Goal: Book appointment/travel/reservation

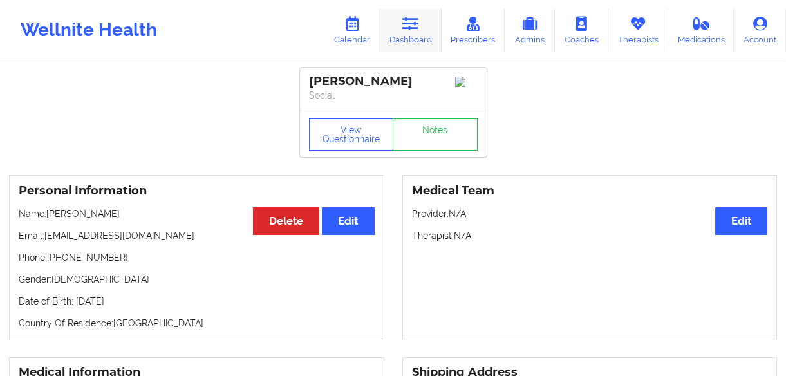
drag, startPoint x: 403, startPoint y: 27, endPoint x: 399, endPoint y: 37, distance: 11.0
click at [403, 27] on link "Dashboard" at bounding box center [411, 30] width 62 height 43
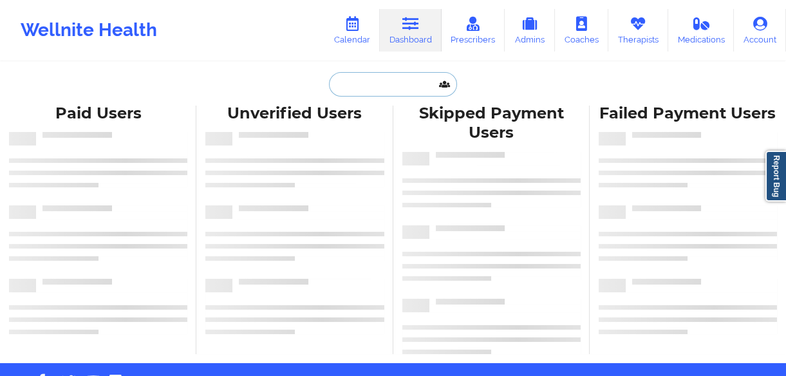
click at [377, 76] on input "text" at bounding box center [393, 84] width 128 height 24
paste input "[PERSON_NAME]"
type input "[PERSON_NAME]"
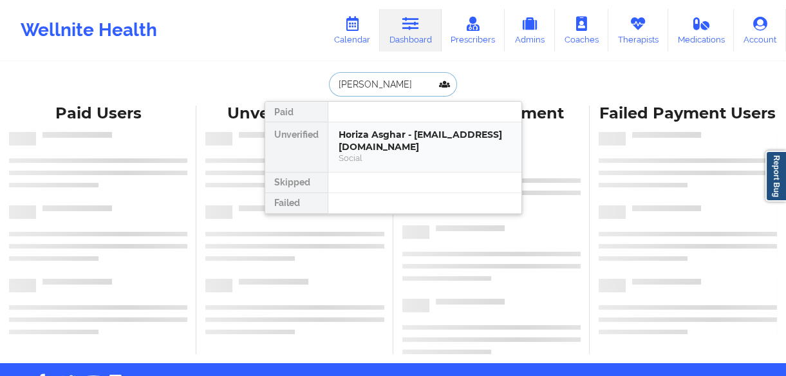
click at [387, 148] on div "Horiza Asghar - [EMAIL_ADDRESS][DOMAIN_NAME]" at bounding box center [425, 141] width 173 height 24
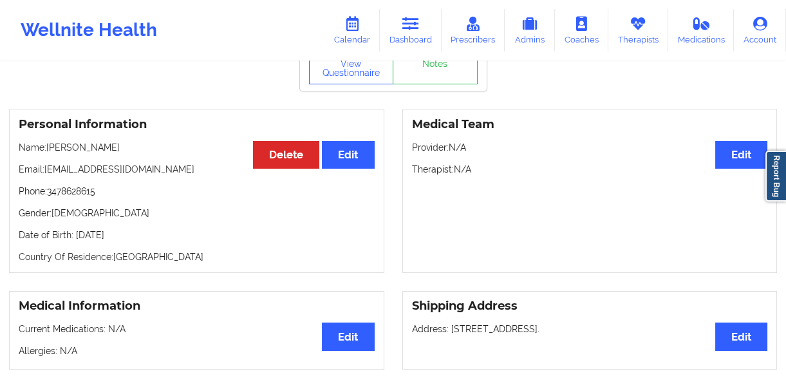
scroll to position [58, 0]
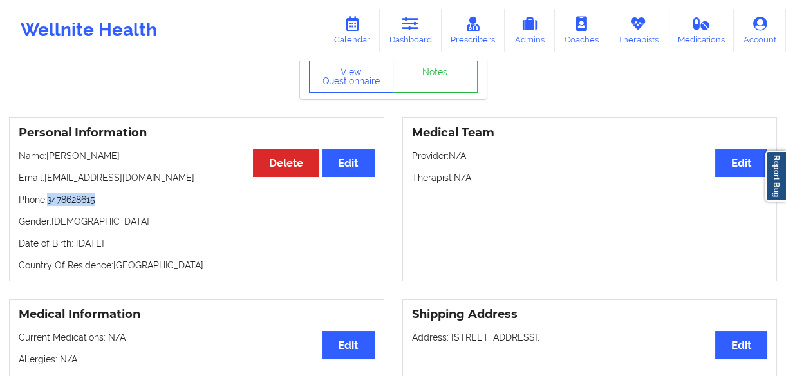
drag, startPoint x: 97, startPoint y: 200, endPoint x: 47, endPoint y: 204, distance: 49.8
click at [47, 204] on p "Phone: [PHONE_NUMBER]" at bounding box center [197, 199] width 356 height 13
copy p "3478628615"
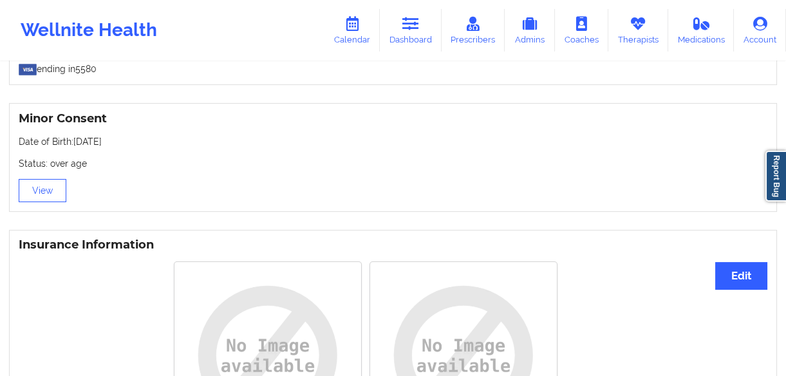
scroll to position [819, 0]
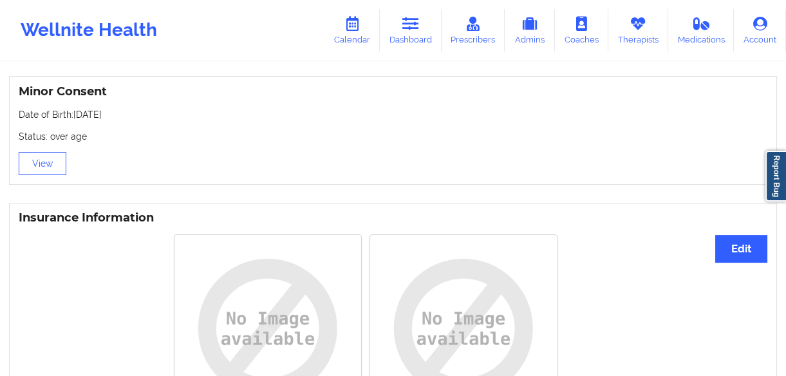
drag, startPoint x: 118, startPoint y: 119, endPoint x: 74, endPoint y: 119, distance: 43.8
click at [74, 119] on p "Date of Birth: [DEMOGRAPHIC_DATA]" at bounding box center [393, 114] width 749 height 13
copy p "[DATE]"
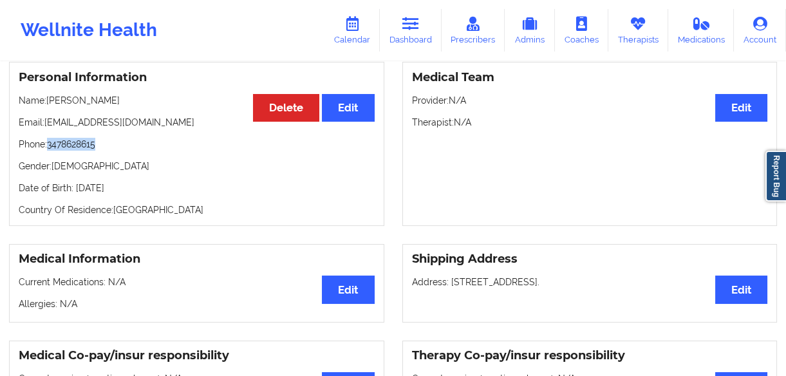
scroll to position [0, 0]
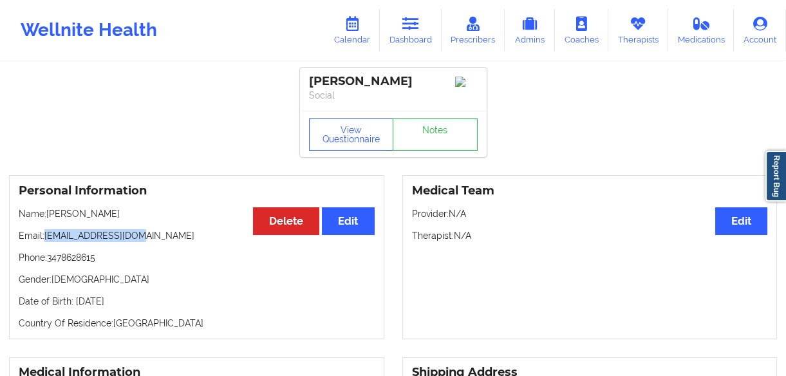
drag, startPoint x: 147, startPoint y: 242, endPoint x: 47, endPoint y: 235, distance: 100.0
click at [47, 235] on p "Email: horizaaax@gmail.com" at bounding box center [197, 235] width 356 height 13
copy p "[EMAIL_ADDRESS][DOMAIN_NAME]"
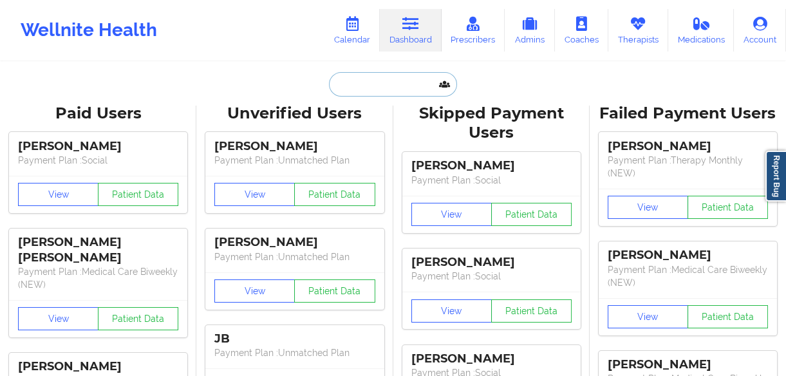
click at [360, 91] on input "text" at bounding box center [393, 84] width 128 height 24
paste input "Asghar"
type input "Asghar"
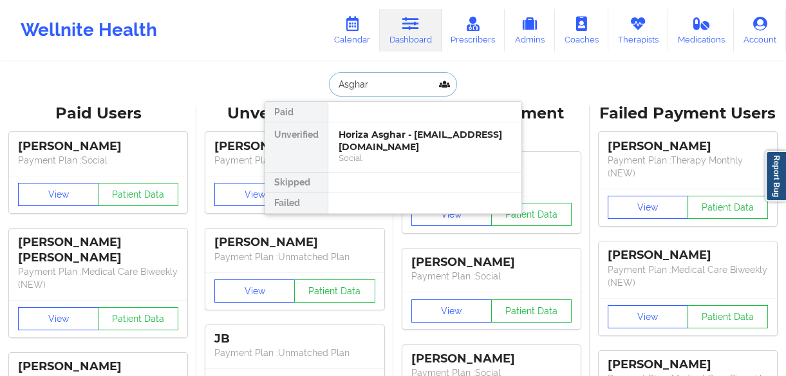
click at [382, 139] on div "Horiza Asghar - [EMAIL_ADDRESS][DOMAIN_NAME]" at bounding box center [425, 141] width 173 height 24
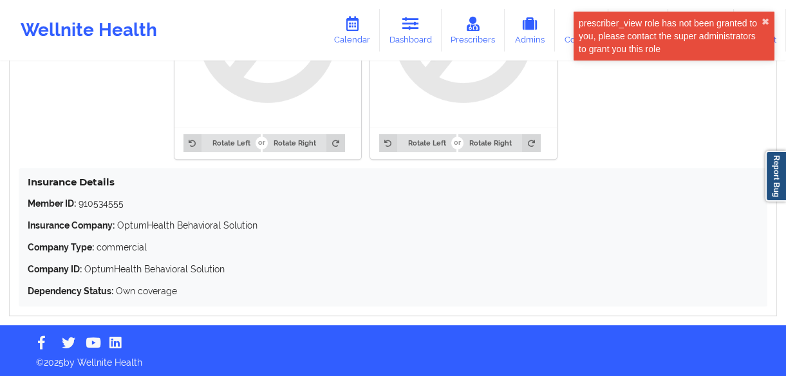
scroll to position [1119, 0]
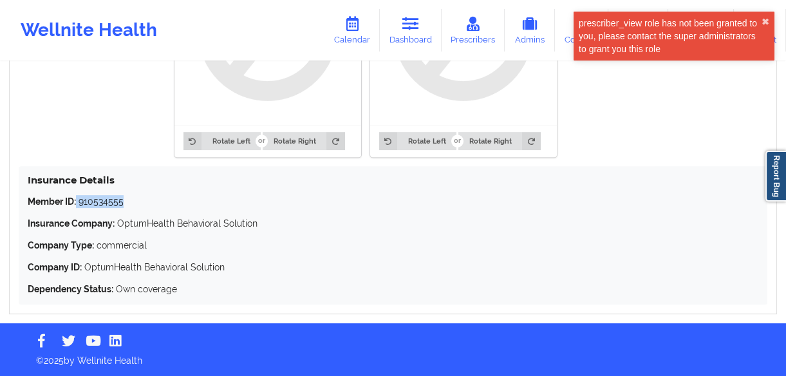
drag, startPoint x: 142, startPoint y: 203, endPoint x: 77, endPoint y: 197, distance: 64.7
click at [77, 197] on p "Member ID: 910534555" at bounding box center [393, 201] width 731 height 13
copy p "910534555"
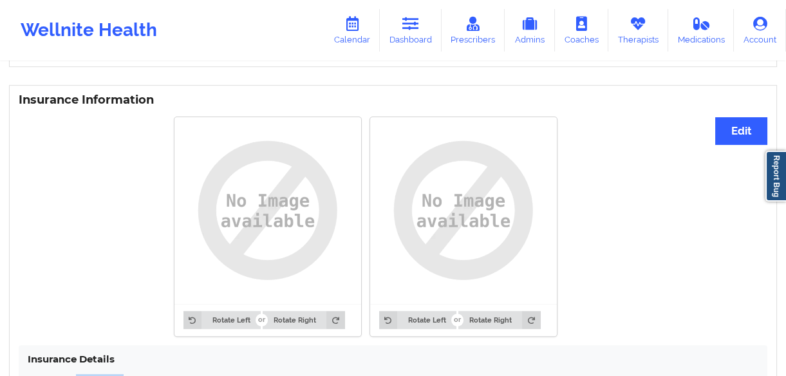
scroll to position [767, 0]
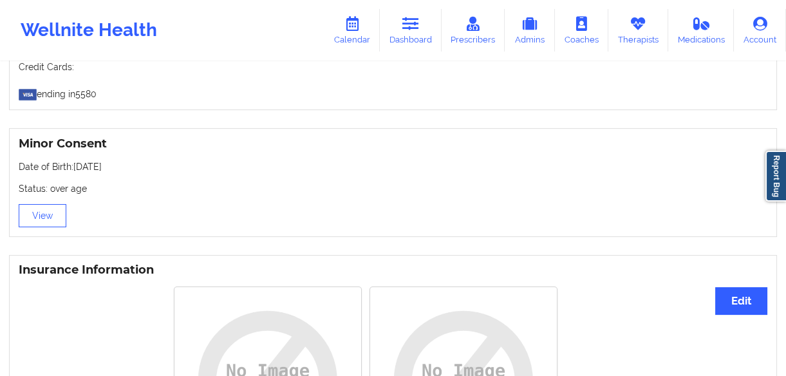
drag, startPoint x: 133, startPoint y: 167, endPoint x: 73, endPoint y: 171, distance: 60.7
click at [73, 171] on p "Date of Birth: [DEMOGRAPHIC_DATA]" at bounding box center [393, 166] width 749 height 13
copy p "[DATE]"
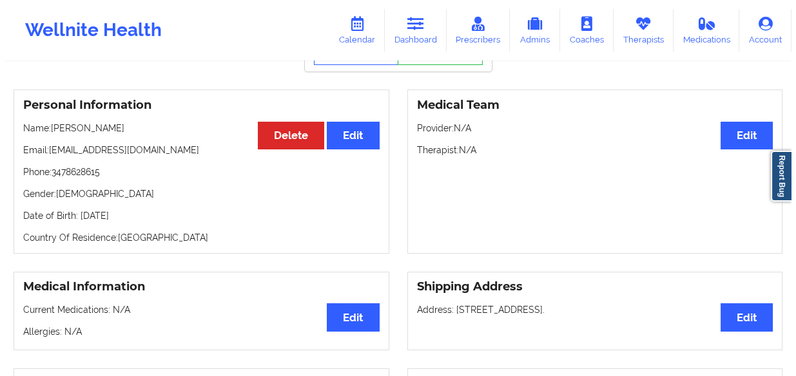
scroll to position [0, 0]
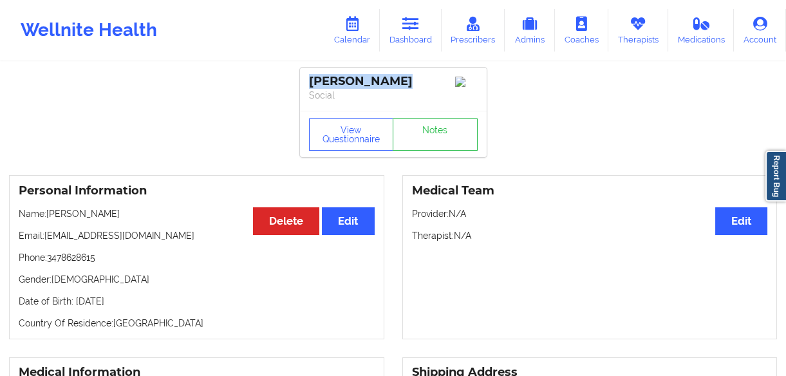
drag, startPoint x: 401, startPoint y: 82, endPoint x: 306, endPoint y: 78, distance: 95.4
click at [306, 78] on div "[PERSON_NAME] Social" at bounding box center [393, 89] width 187 height 43
copy div "[PERSON_NAME]"
drag, startPoint x: 127, startPoint y: 263, endPoint x: 50, endPoint y: 262, distance: 76.7
click at [50, 262] on p "Phone: [PHONE_NUMBER]" at bounding box center [197, 257] width 356 height 13
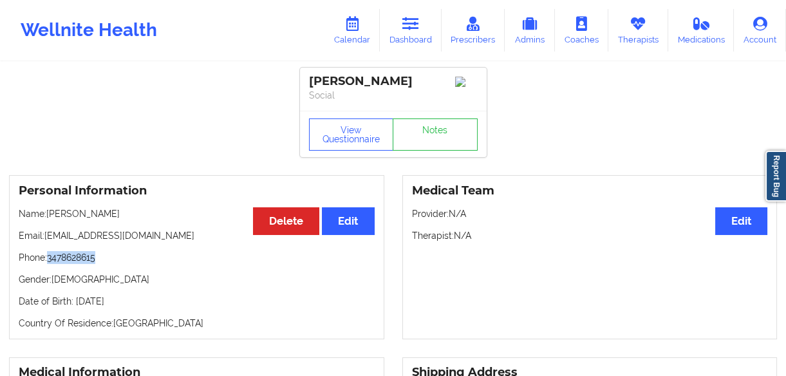
copy p "3478628615"
click at [368, 34] on link "Calendar" at bounding box center [352, 30] width 55 height 43
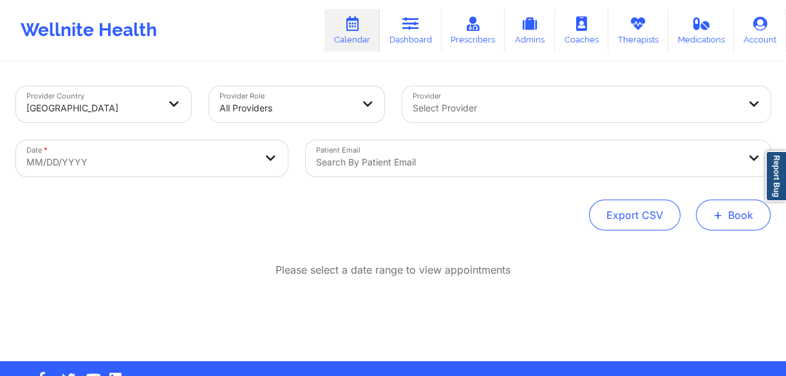
click at [714, 218] on span "+" at bounding box center [719, 214] width 10 height 7
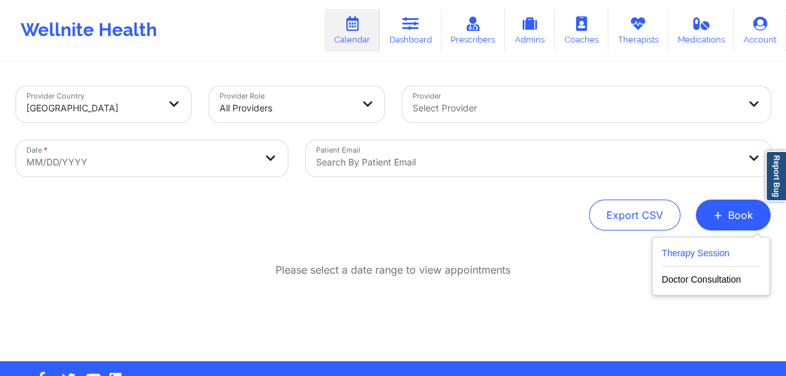
click at [730, 256] on button "Therapy Session" at bounding box center [711, 255] width 99 height 21
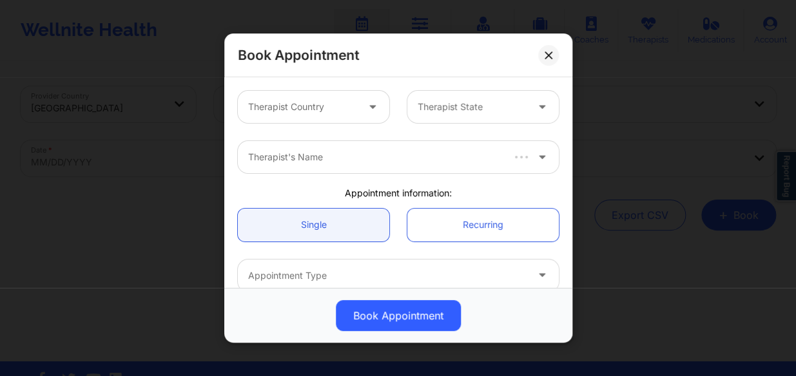
click at [325, 106] on div at bounding box center [302, 106] width 109 height 15
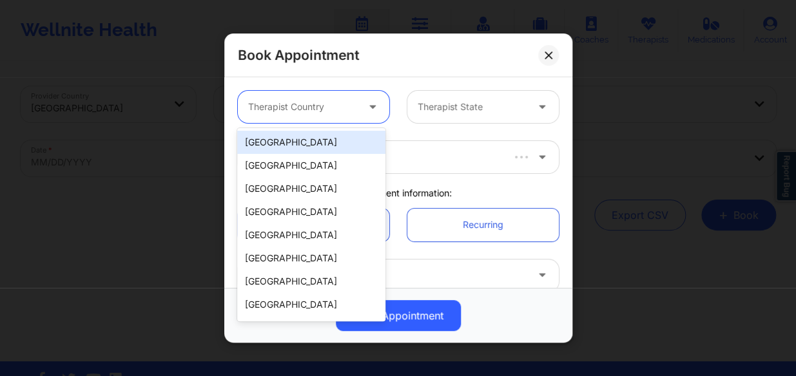
click at [321, 142] on div "[GEOGRAPHIC_DATA]" at bounding box center [311, 142] width 148 height 23
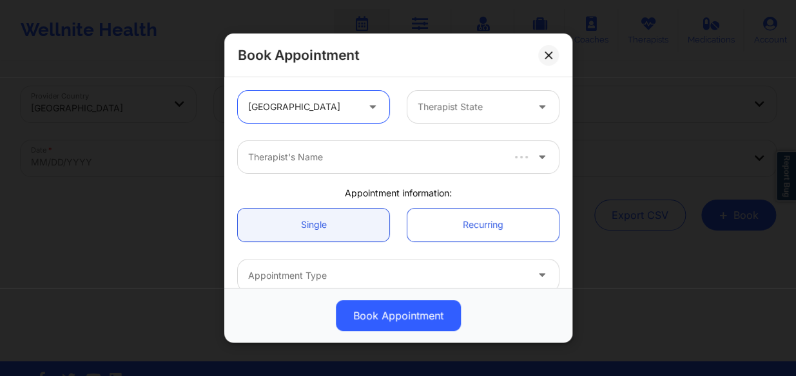
click at [454, 96] on div "Therapist State" at bounding box center [467, 107] width 120 height 32
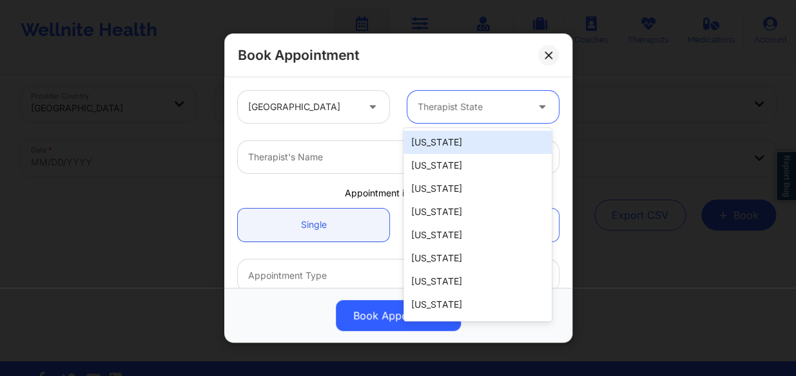
type input "f"
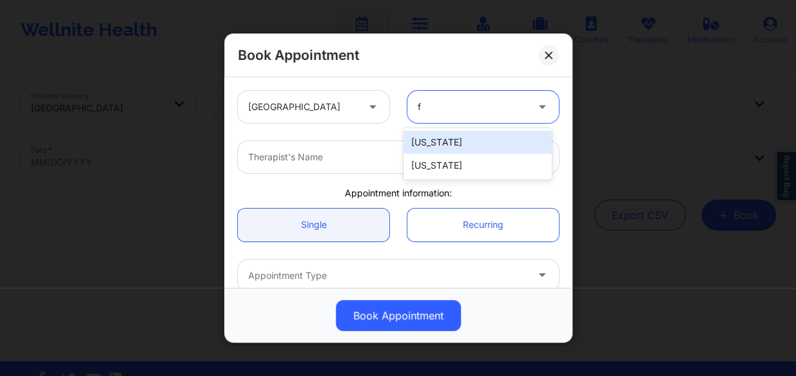
click at [484, 148] on div "[US_STATE]" at bounding box center [477, 142] width 148 height 23
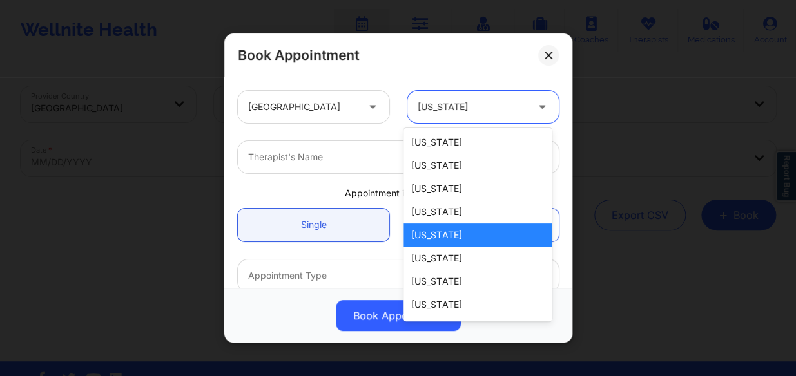
click at [468, 110] on div at bounding box center [471, 106] width 109 height 15
type input "f"
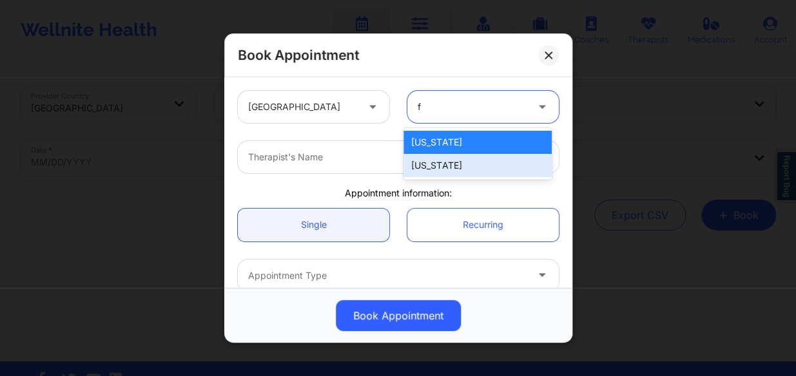
click at [459, 158] on div "[US_STATE]" at bounding box center [477, 165] width 148 height 23
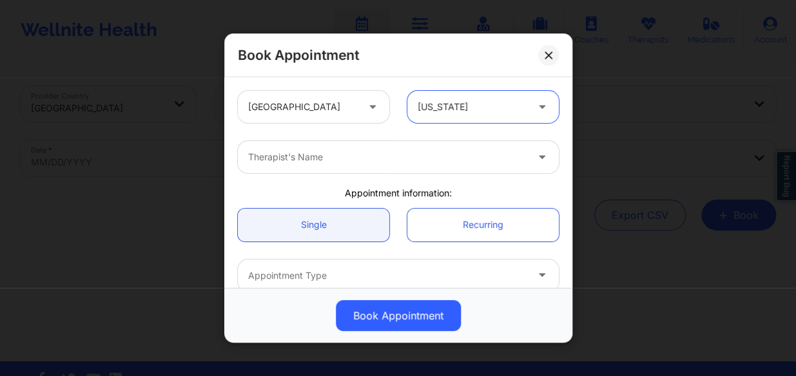
click at [374, 148] on div "Therapist's Name" at bounding box center [383, 157] width 290 height 32
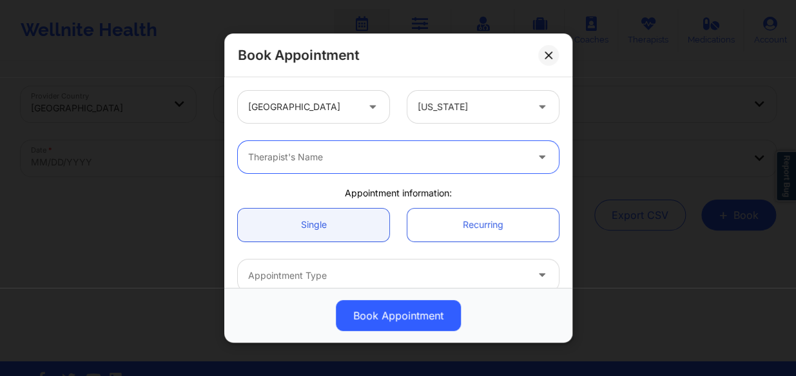
paste input "[PERSON_NAME]"
type input "[PERSON_NAME]"
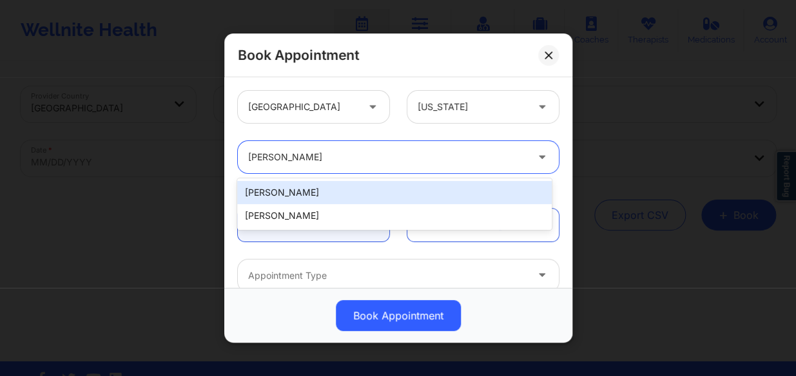
click at [367, 191] on div "[PERSON_NAME]" at bounding box center [394, 192] width 314 height 23
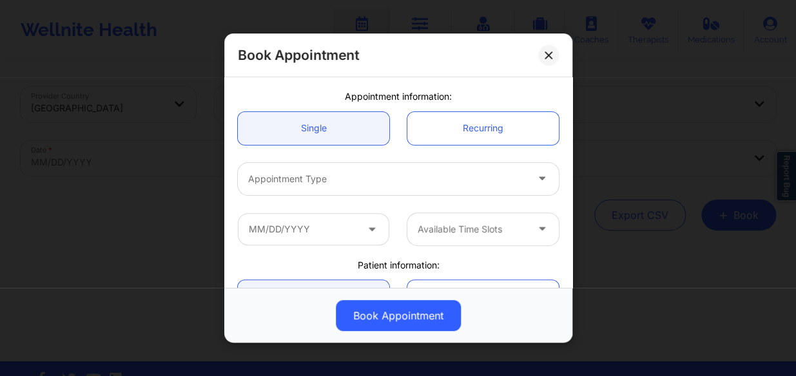
scroll to position [117, 0]
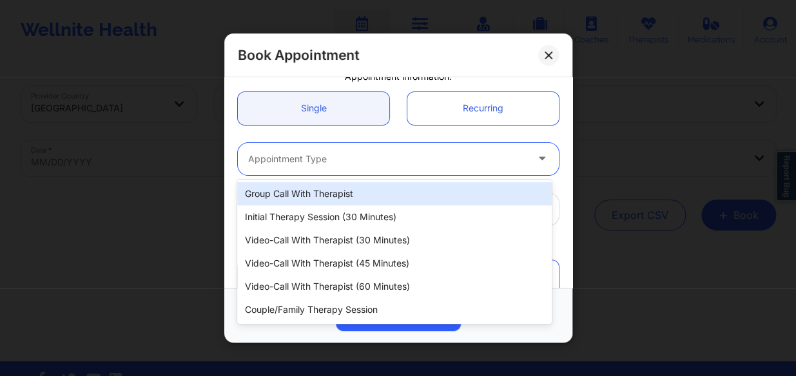
click at [362, 157] on div at bounding box center [387, 158] width 278 height 15
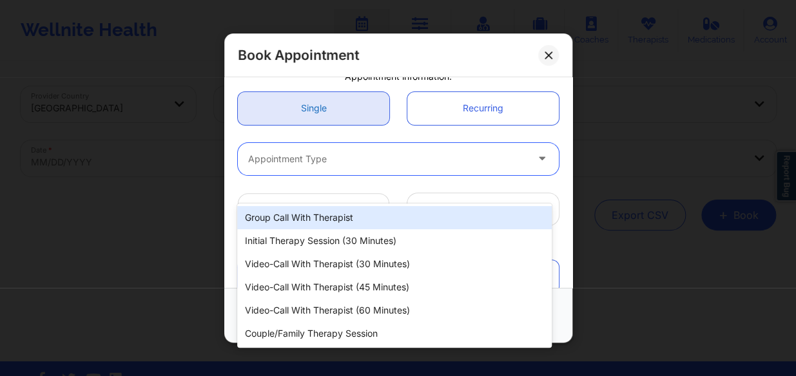
scroll to position [0, 0]
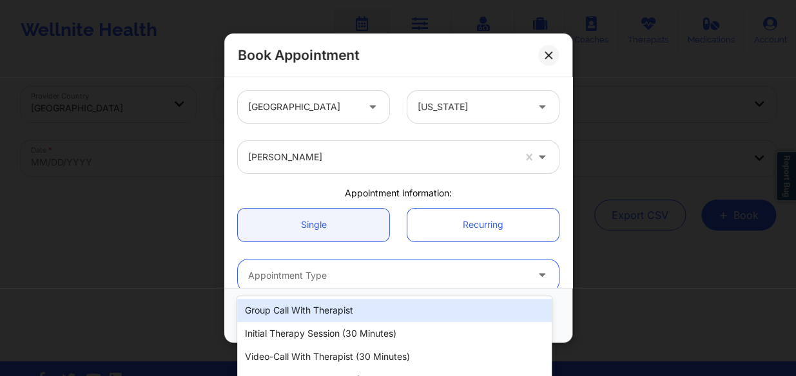
click at [365, 153] on div at bounding box center [380, 156] width 265 height 15
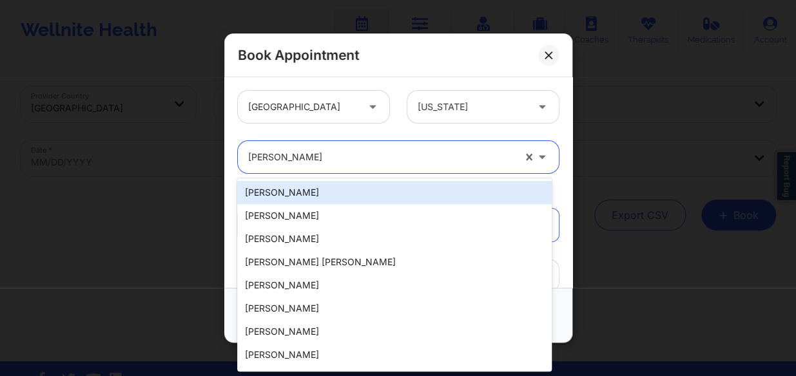
click at [345, 161] on div at bounding box center [380, 156] width 265 height 15
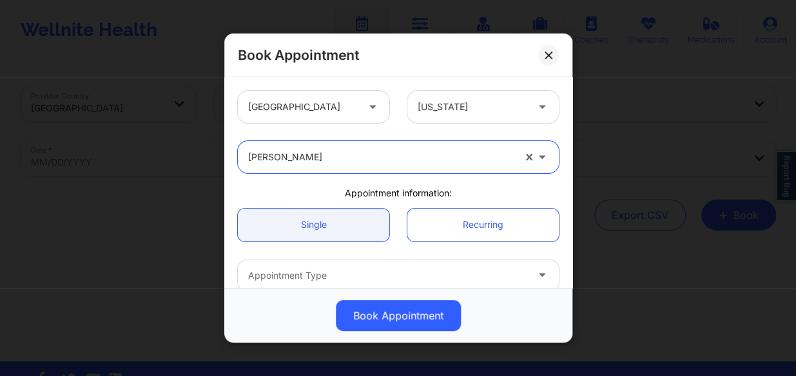
click at [349, 157] on div at bounding box center [380, 156] width 265 height 15
drag, startPoint x: 349, startPoint y: 157, endPoint x: 529, endPoint y: 158, distance: 179.7
click at [233, 155] on div "[PERSON_NAME]" at bounding box center [398, 157] width 339 height 32
paste input "[PERSON_NAME]"
type input "[PERSON_NAME]"
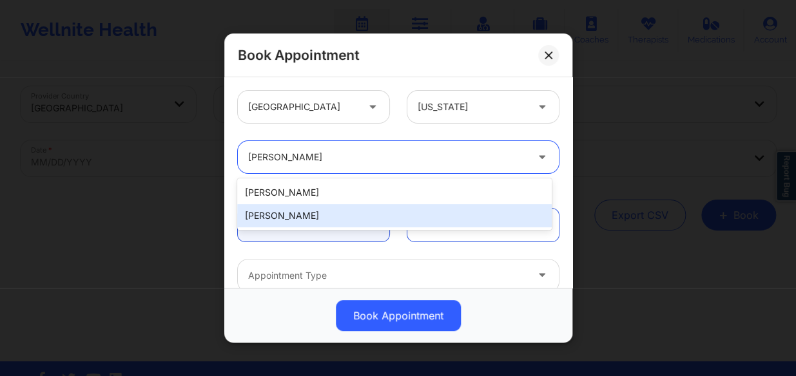
click at [376, 216] on div "[PERSON_NAME]" at bounding box center [394, 215] width 314 height 23
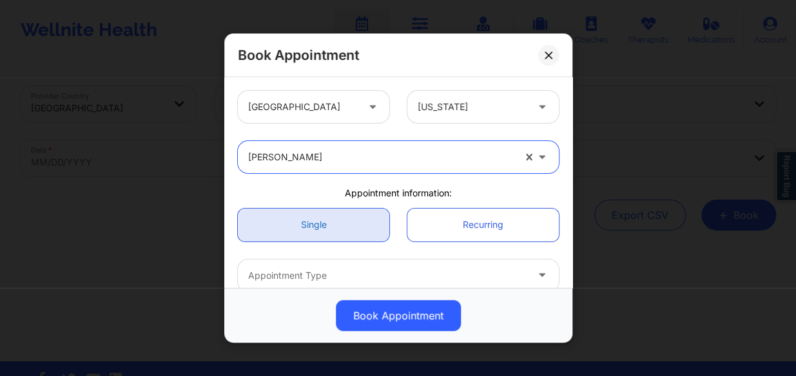
scroll to position [175, 0]
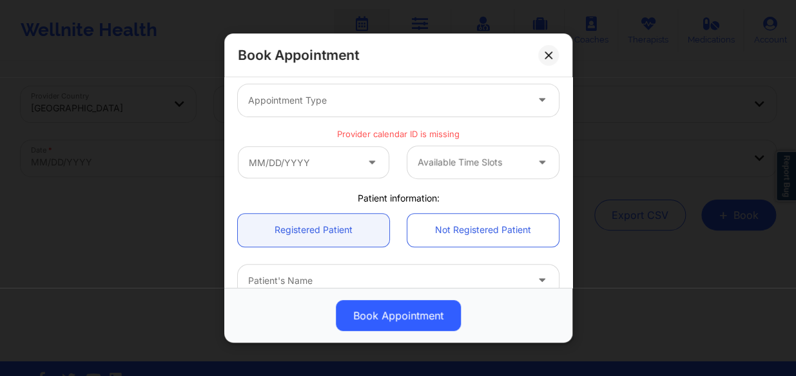
click at [354, 102] on div at bounding box center [387, 100] width 278 height 15
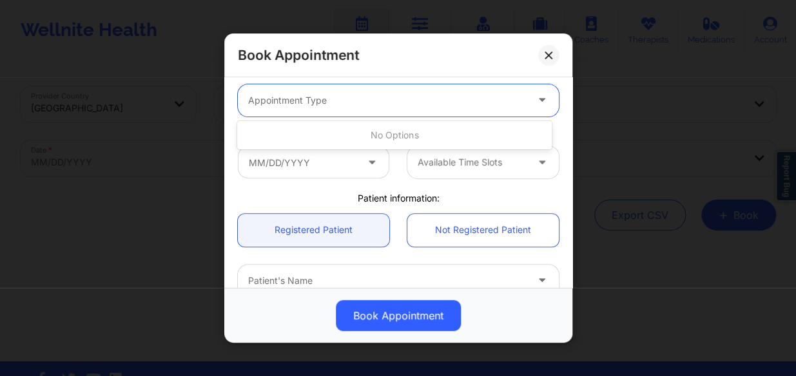
click at [354, 103] on div at bounding box center [387, 100] width 278 height 15
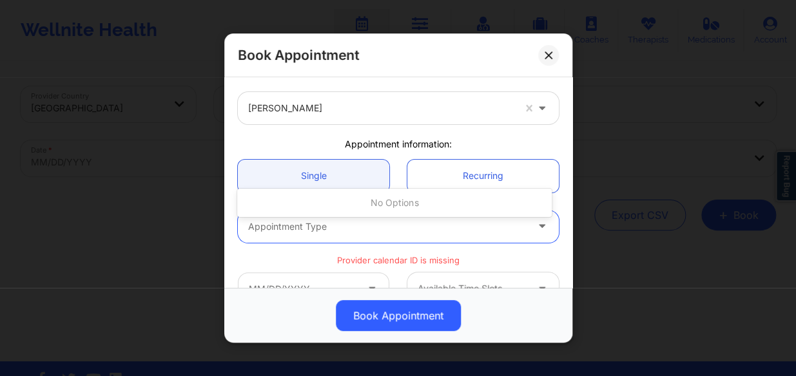
scroll to position [117, 0]
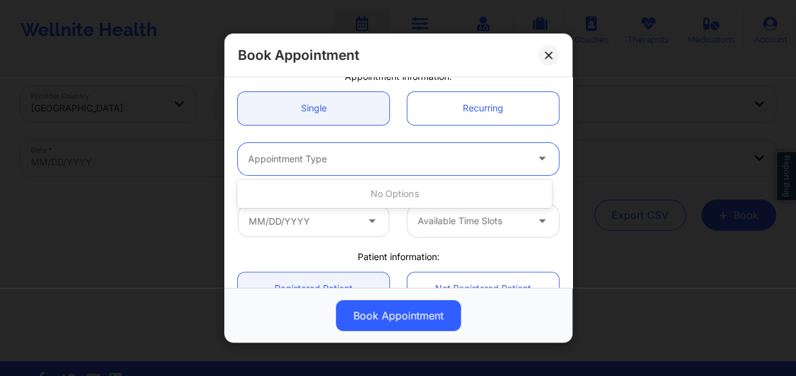
click at [394, 159] on div at bounding box center [387, 158] width 278 height 15
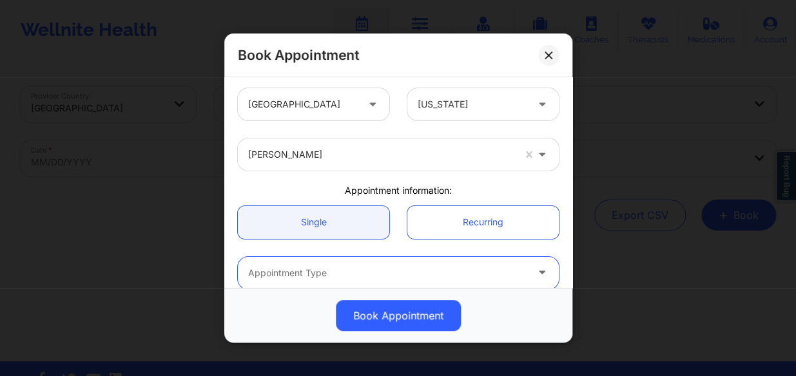
scroll to position [0, 0]
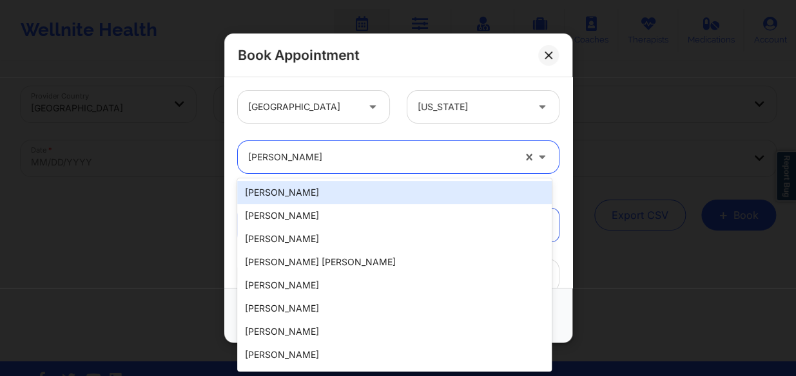
click at [396, 158] on div at bounding box center [380, 156] width 265 height 15
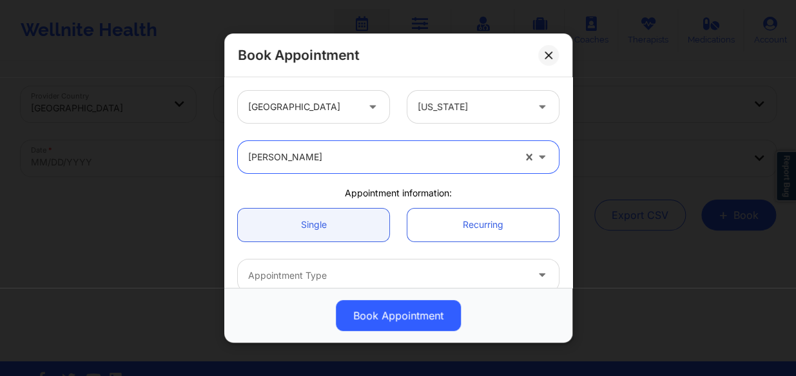
click at [478, 104] on div at bounding box center [471, 106] width 109 height 15
click at [344, 122] on div "[GEOGRAPHIC_DATA] [US_STATE]" at bounding box center [398, 107] width 339 height 50
click at [551, 53] on icon at bounding box center [548, 55] width 8 height 8
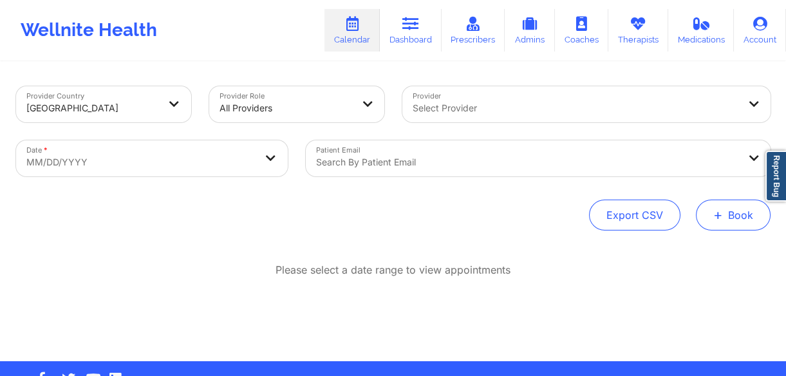
click at [725, 214] on button "+ Book" at bounding box center [733, 215] width 75 height 31
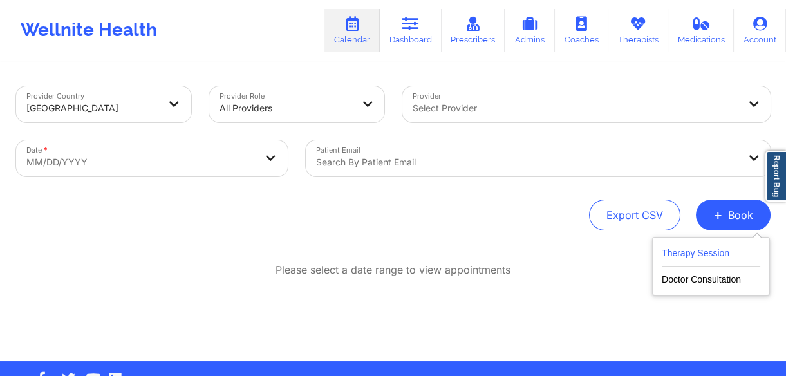
click at [704, 248] on button "Therapy Session" at bounding box center [711, 255] width 99 height 21
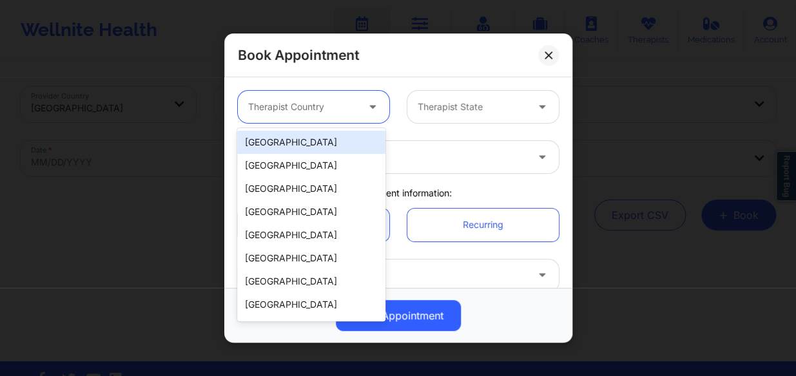
click at [339, 106] on div at bounding box center [302, 106] width 109 height 15
click at [319, 137] on div "[GEOGRAPHIC_DATA]" at bounding box center [311, 142] width 148 height 23
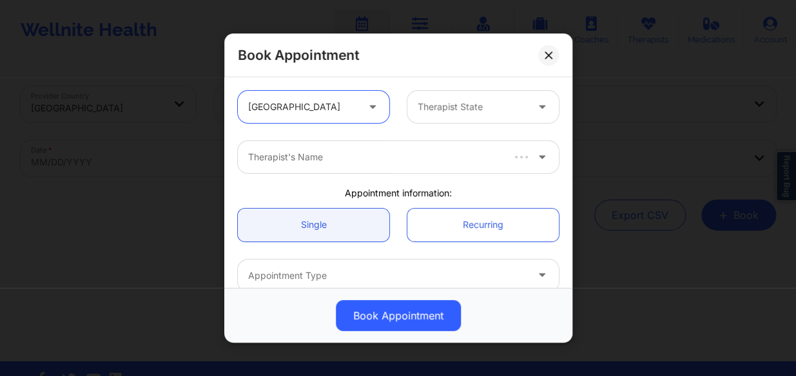
click at [452, 106] on div at bounding box center [471, 106] width 109 height 15
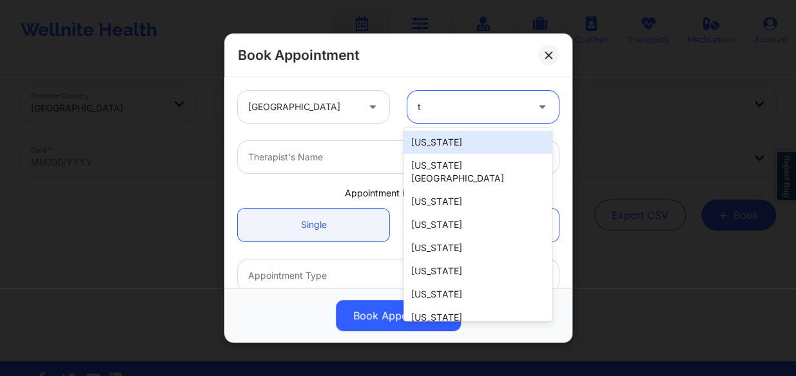
type input "tx"
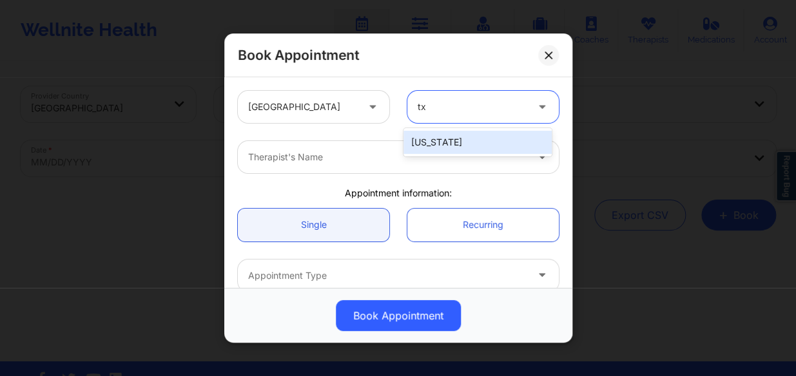
click at [451, 139] on div "[US_STATE]" at bounding box center [477, 142] width 148 height 23
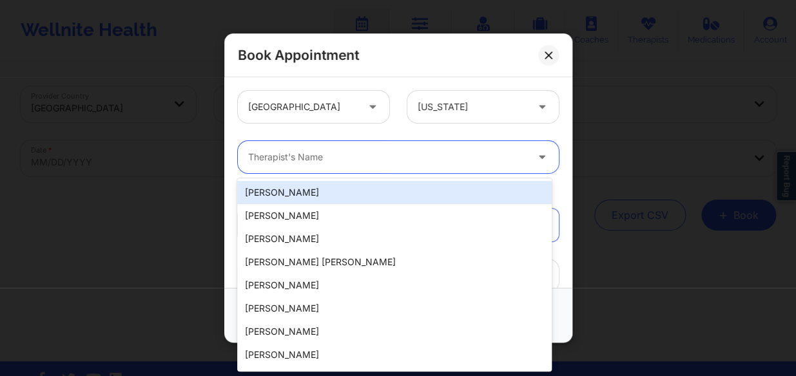
click at [428, 155] on div at bounding box center [387, 156] width 278 height 15
paste input "[PERSON_NAME]"
type input "[PERSON_NAME]"
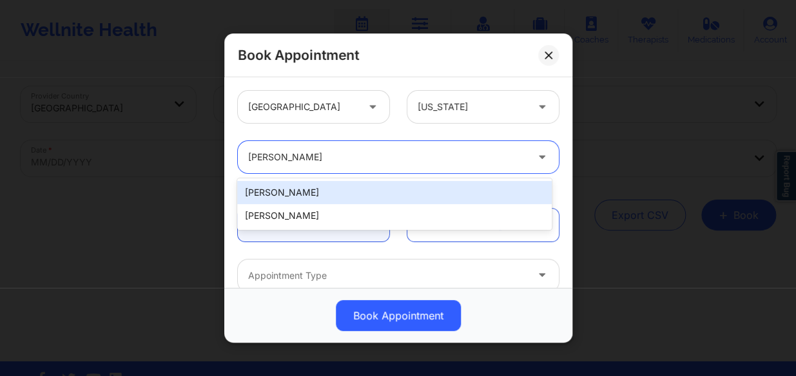
click at [380, 192] on div "[PERSON_NAME]" at bounding box center [394, 192] width 314 height 23
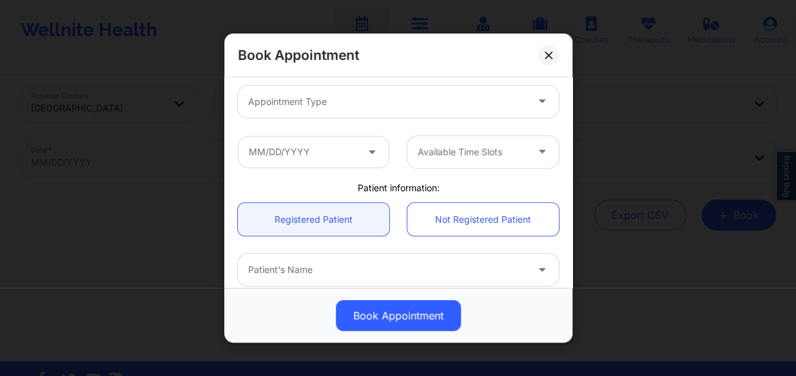
scroll to position [175, 0]
click at [390, 97] on div at bounding box center [387, 100] width 278 height 15
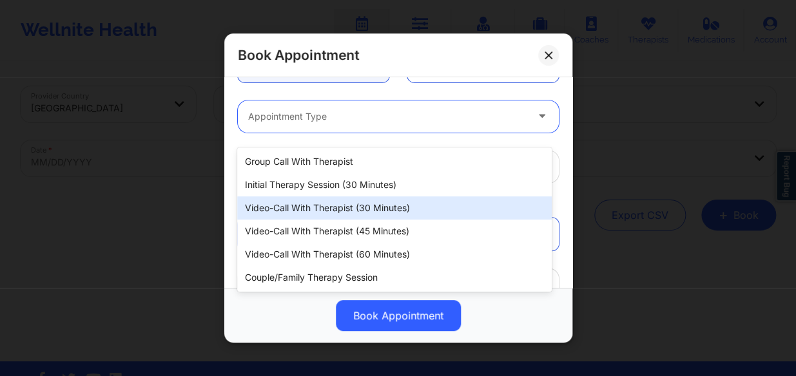
scroll to position [160, 0]
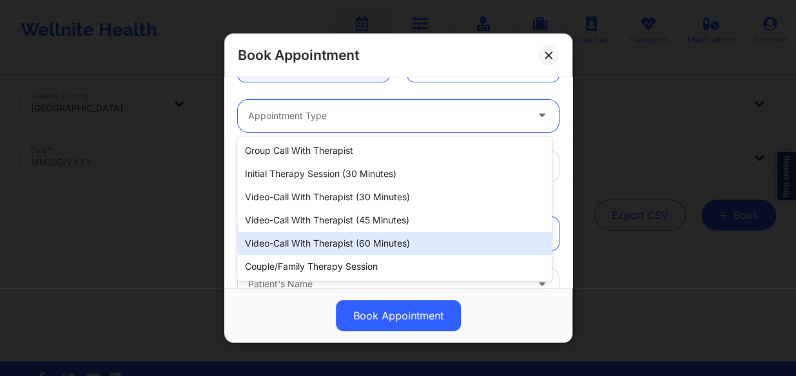
click at [426, 241] on div "Video-Call with Therapist (60 minutes)" at bounding box center [394, 243] width 314 height 23
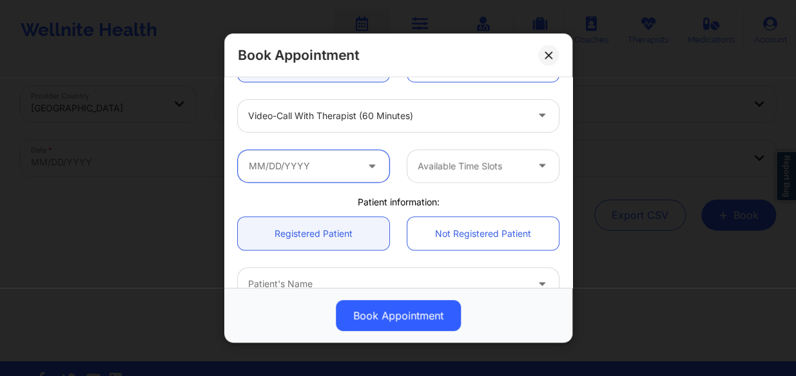
click at [325, 171] on input "text" at bounding box center [313, 166] width 151 height 32
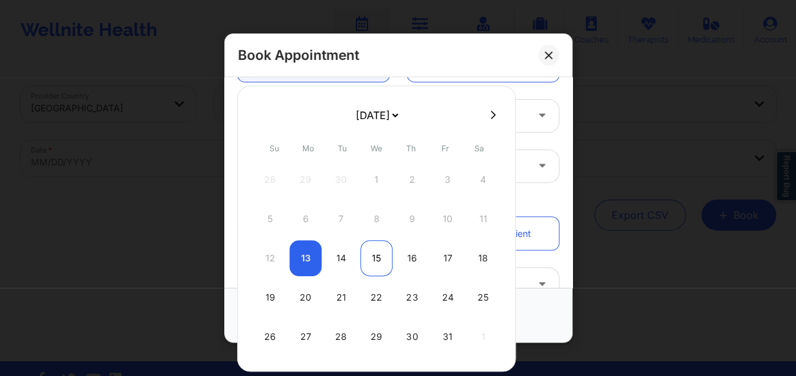
click at [369, 254] on div "15" at bounding box center [376, 258] width 32 height 36
type input "[DATE]"
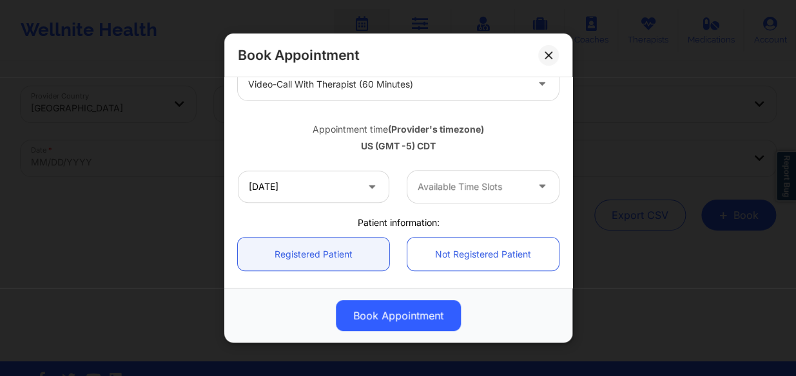
scroll to position [218, 0]
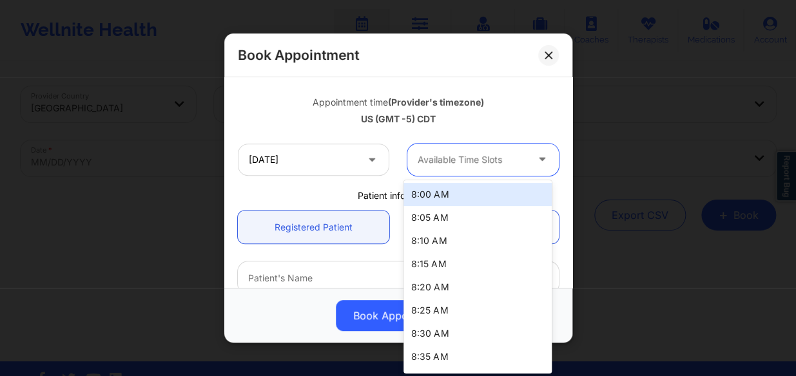
click at [479, 155] on div at bounding box center [471, 159] width 109 height 15
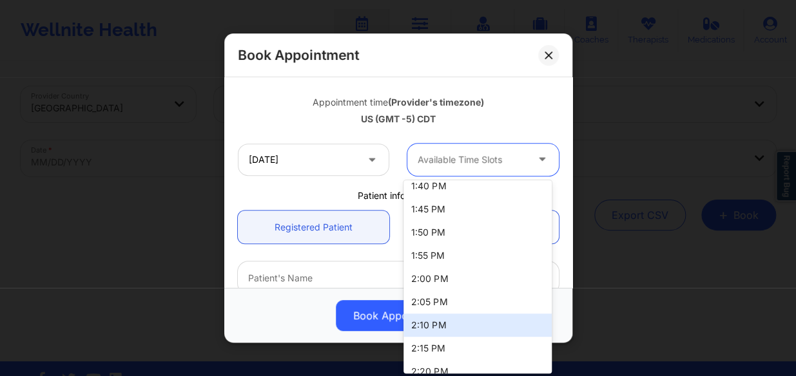
scroll to position [1581, 0]
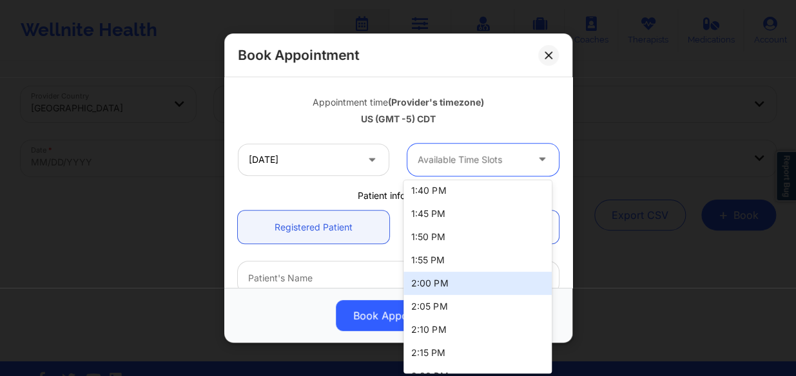
click at [482, 274] on div "2:00 PM" at bounding box center [477, 283] width 148 height 23
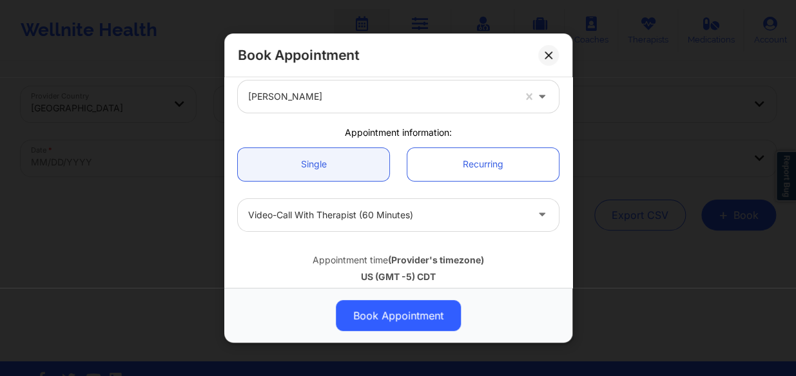
scroll to position [117, 0]
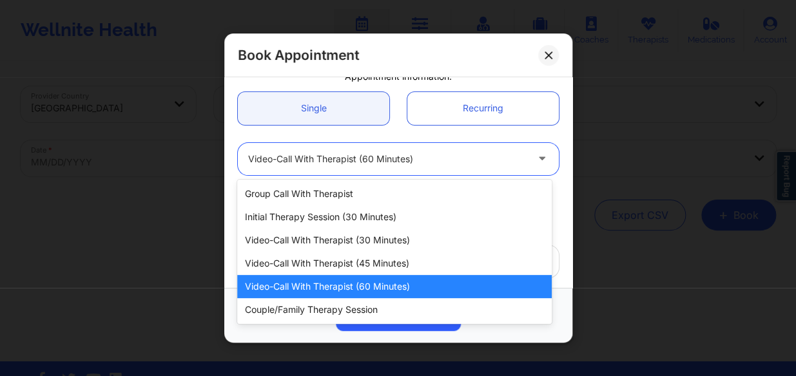
click at [452, 151] on div at bounding box center [387, 158] width 278 height 15
